Goal: Task Accomplishment & Management: Manage account settings

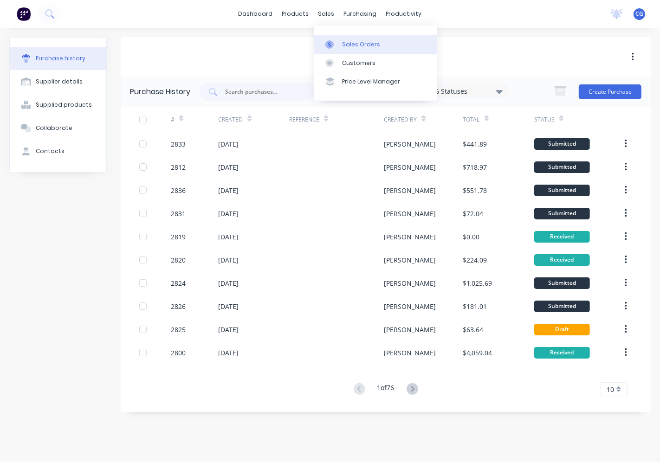
click at [353, 50] on link "Sales Orders" at bounding box center [375, 44] width 123 height 19
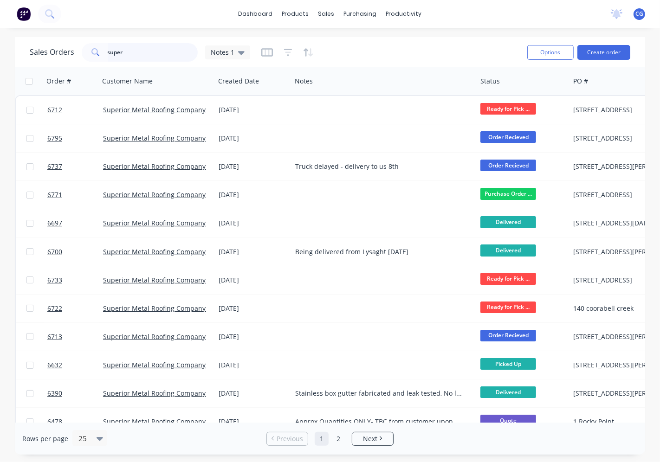
click at [182, 53] on input "super" at bounding box center [153, 52] width 90 height 19
click at [186, 55] on input "super" at bounding box center [153, 52] width 90 height 19
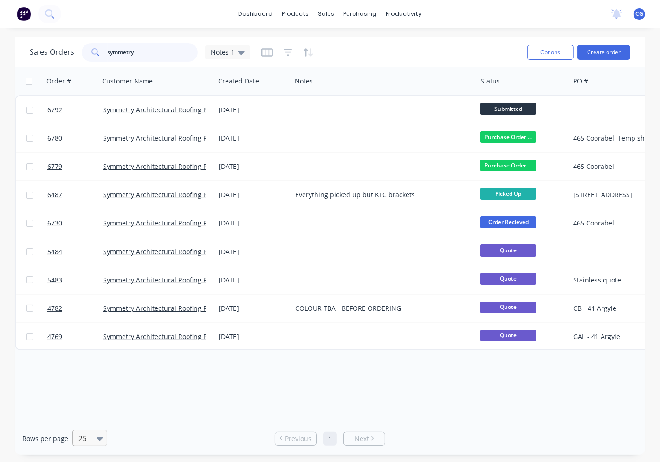
type input "symmetry"
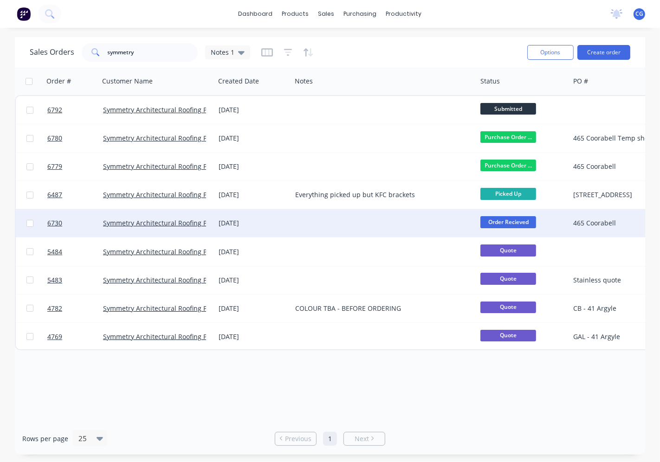
click at [206, 225] on div "Symmetry Architectural Roofing Pty Ltd" at bounding box center [157, 223] width 108 height 9
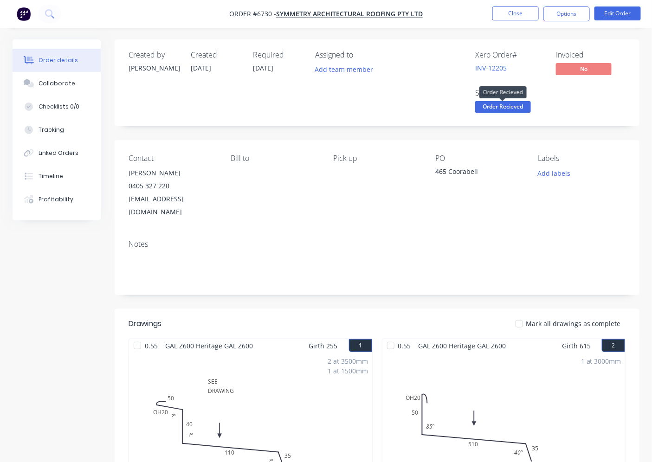
click at [507, 110] on span "Order Recieved" at bounding box center [503, 107] width 56 height 12
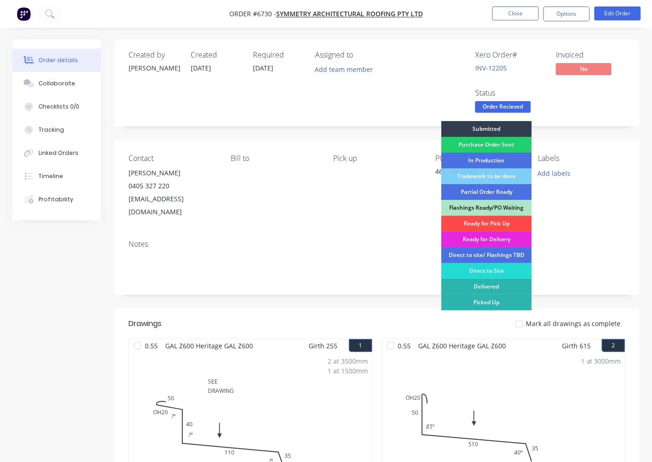
click at [499, 223] on div "Ready for Pick Up" at bounding box center [486, 224] width 90 height 16
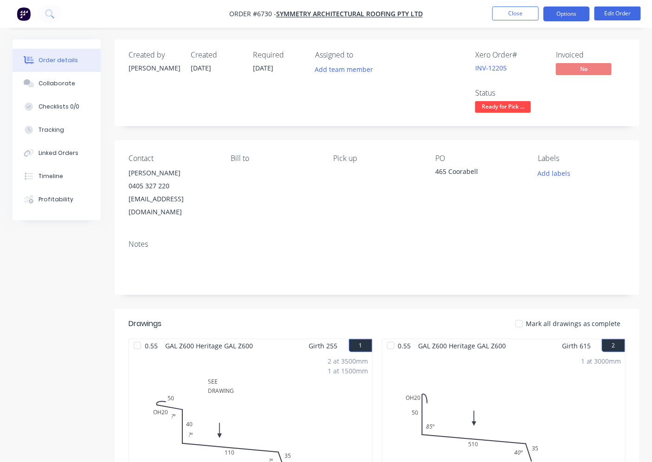
click at [566, 19] on button "Options" at bounding box center [566, 13] width 46 height 15
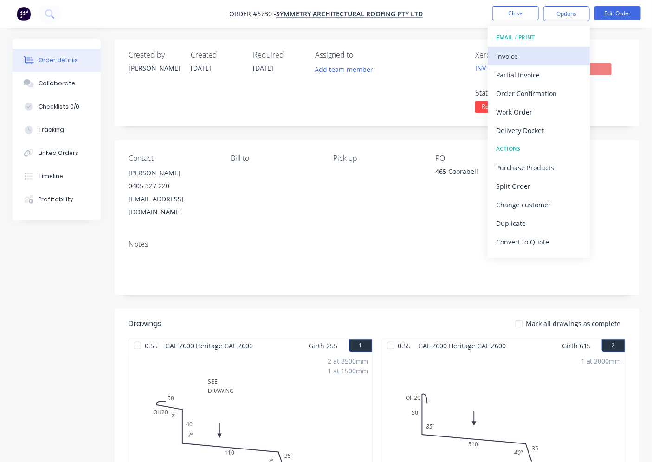
click at [527, 47] on button "Invoice" at bounding box center [539, 56] width 102 height 19
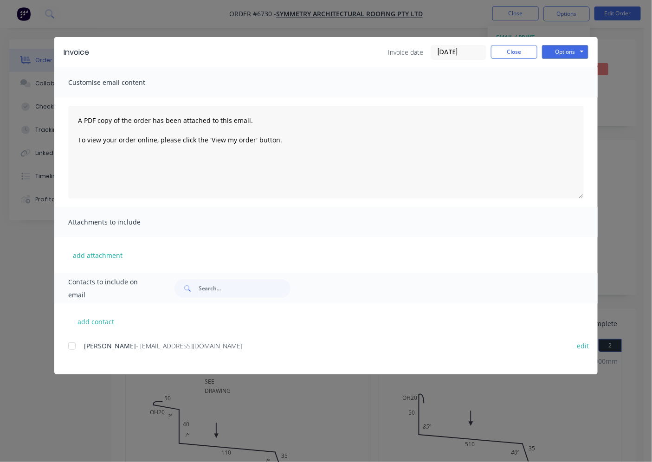
click at [74, 351] on div at bounding box center [72, 346] width 19 height 19
click at [565, 53] on button "Options" at bounding box center [565, 52] width 46 height 14
click at [545, 103] on button "Email" at bounding box center [571, 98] width 59 height 15
